Goal: Information Seeking & Learning: Learn about a topic

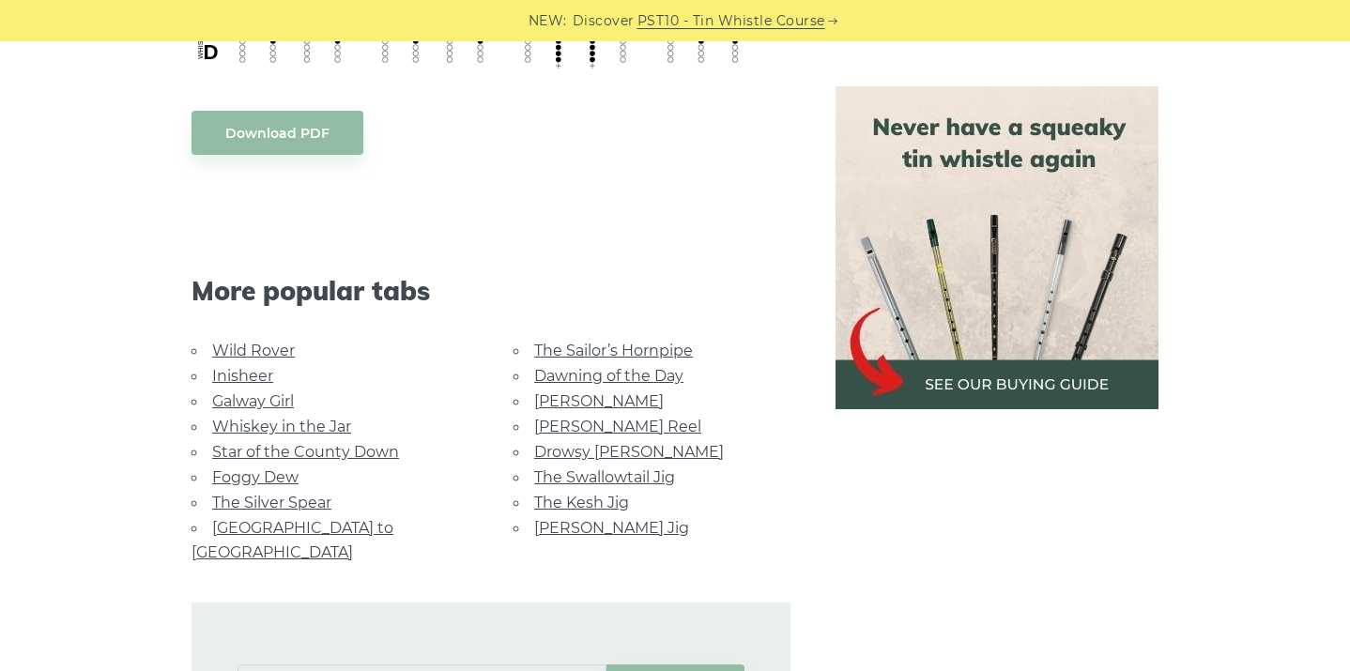
scroll to position [1072, 0]
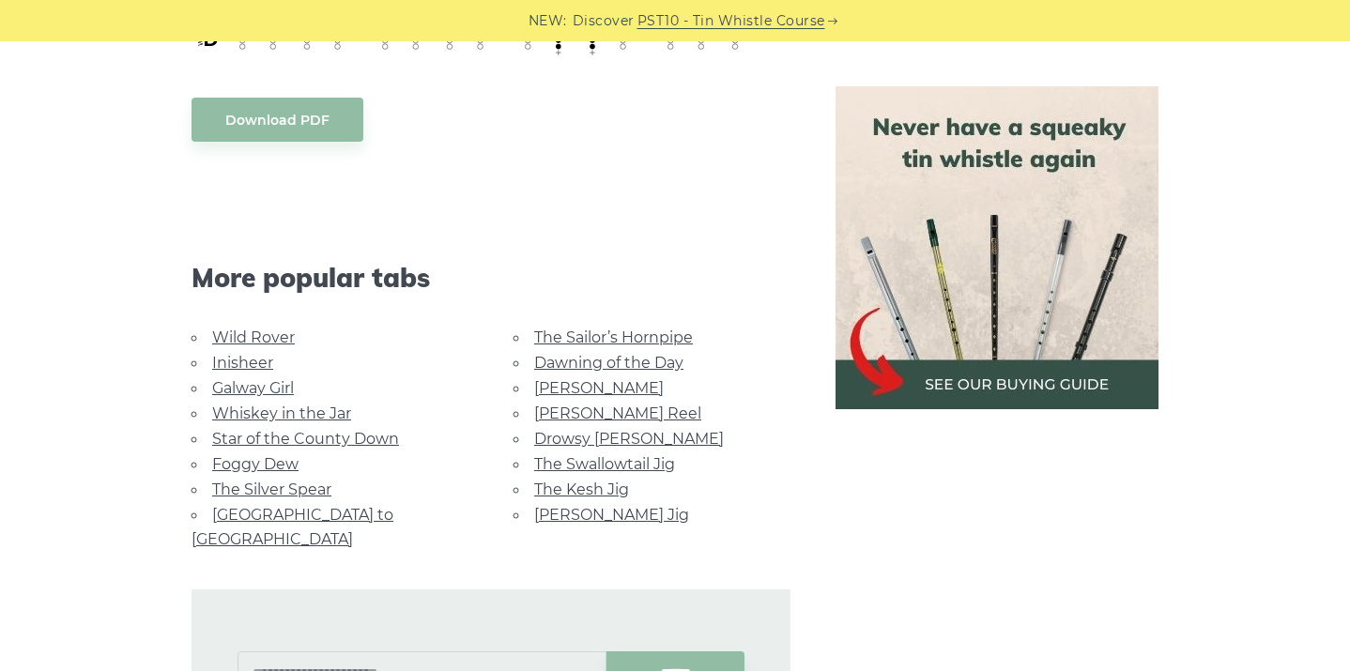
click at [264, 387] on link "Galway Girl" at bounding box center [253, 388] width 82 height 18
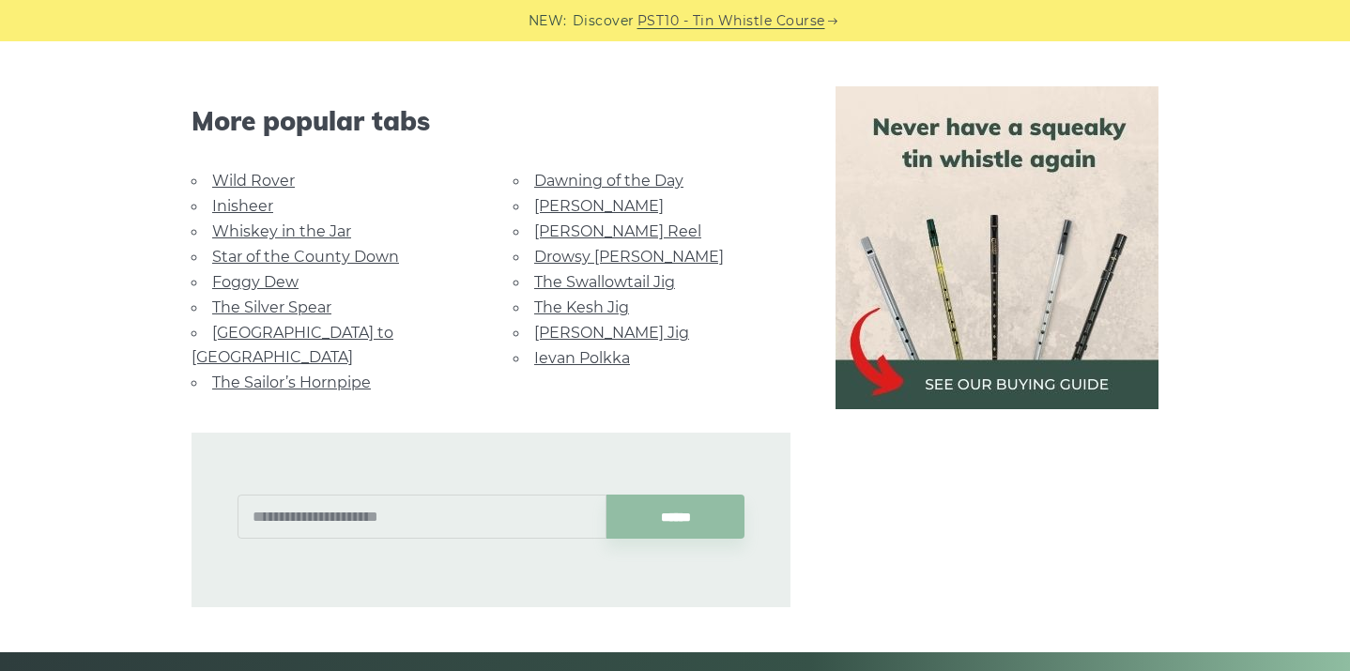
scroll to position [1345, 0]
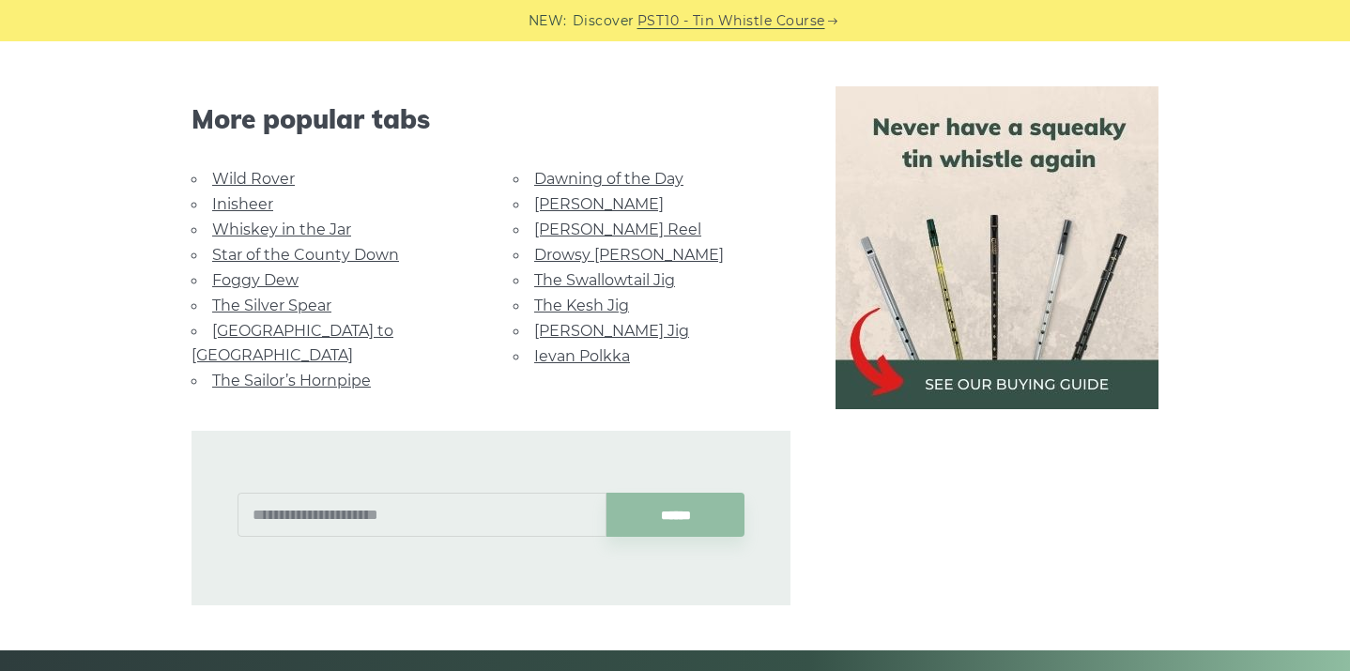
click at [575, 170] on link "Dawning of the Day" at bounding box center [608, 179] width 149 height 18
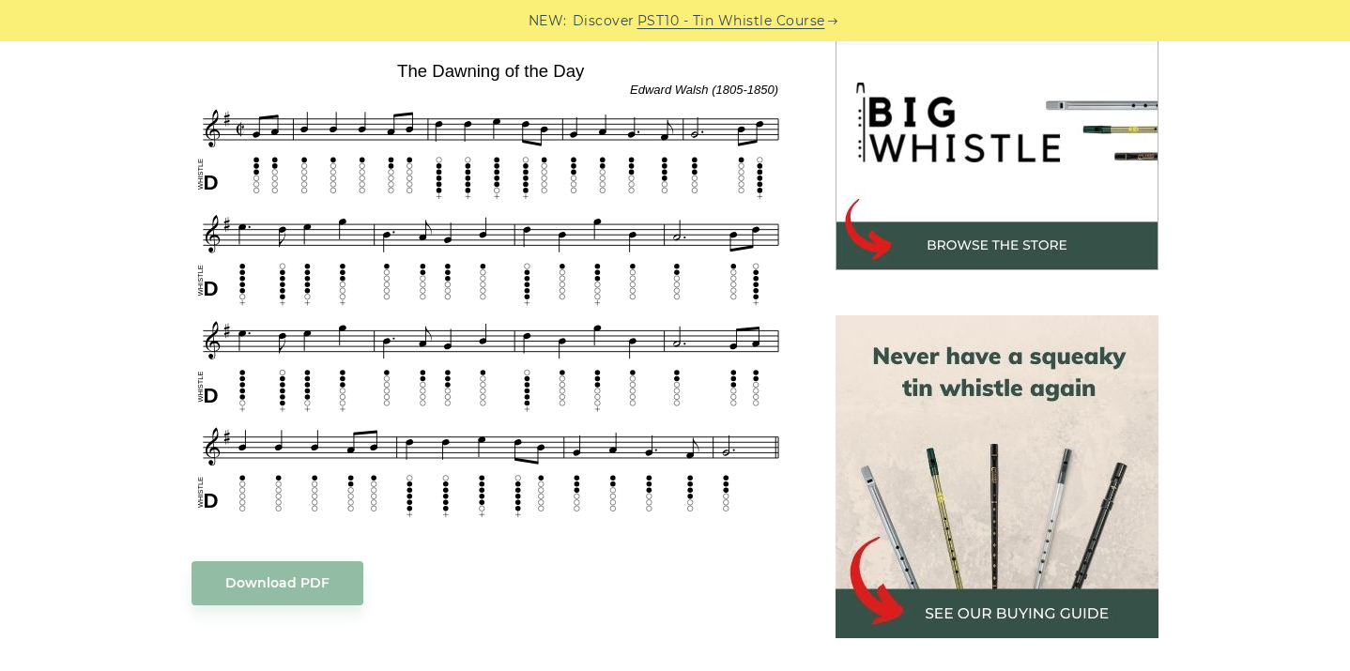
scroll to position [593, 0]
